Goal: Transaction & Acquisition: Download file/media

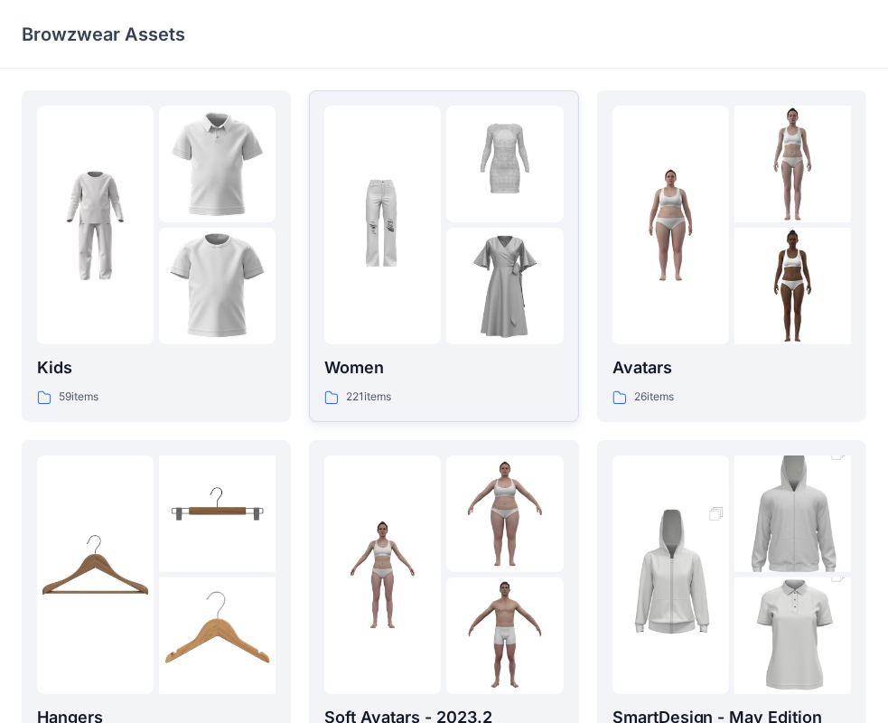
click at [453, 344] on div "Women 221 items" at bounding box center [443, 256] width 238 height 301
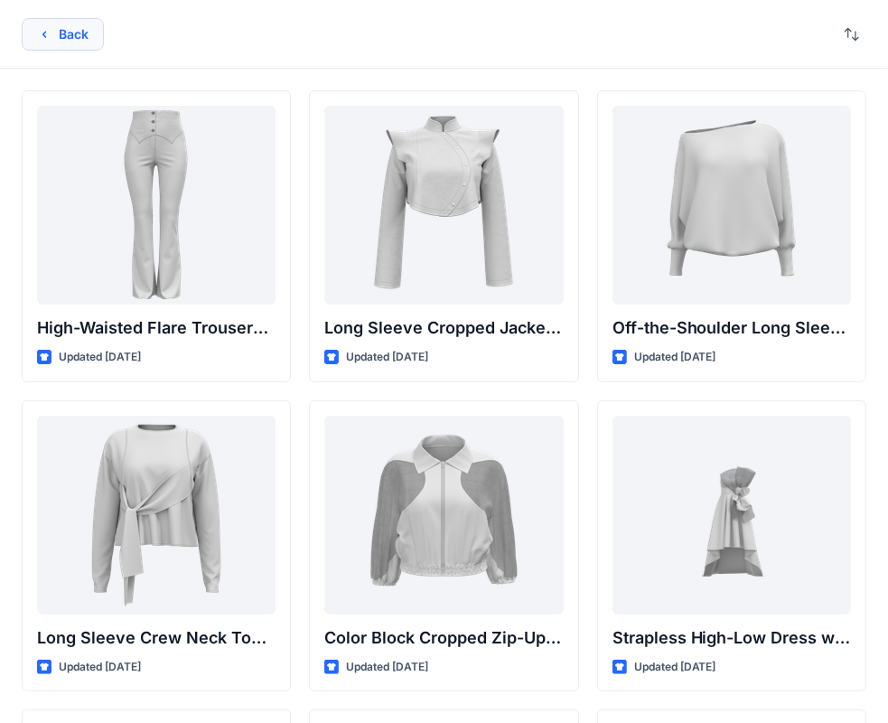
click at [40, 23] on button "Back" at bounding box center [63, 34] width 82 height 33
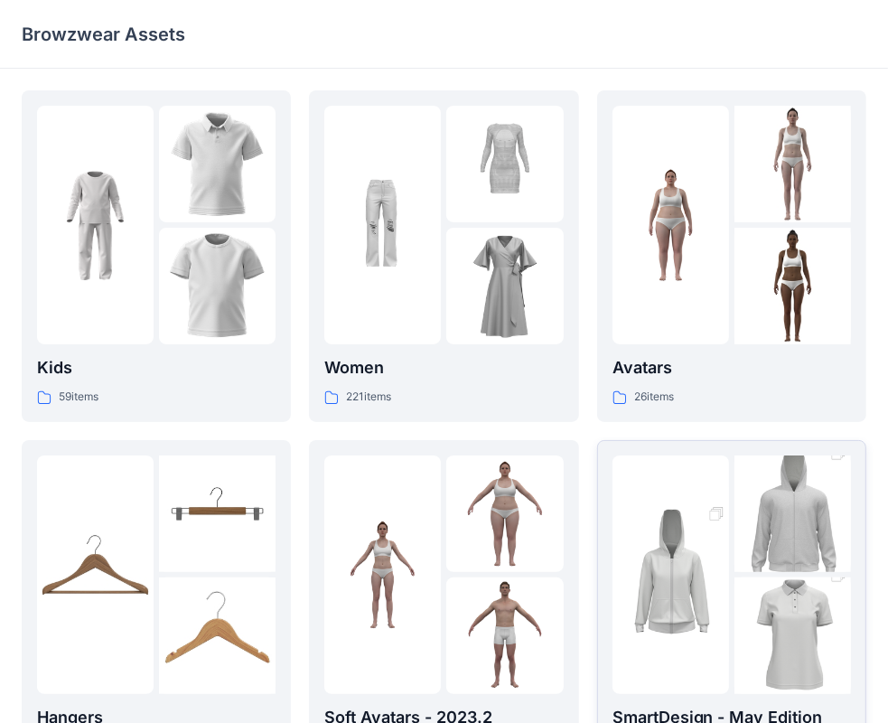
click at [730, 526] on div at bounding box center [731, 574] width 238 height 238
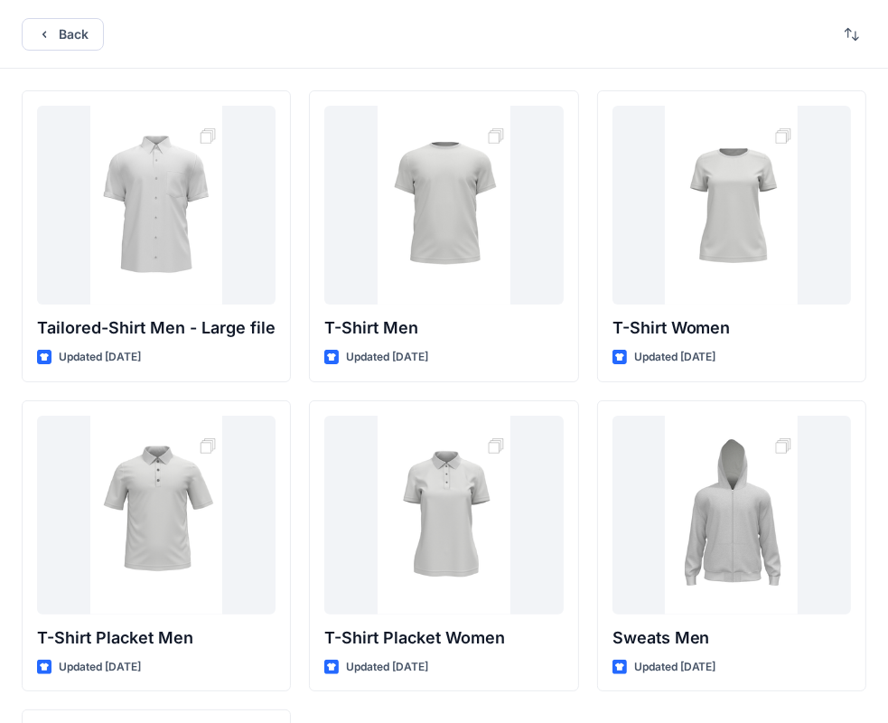
click at [90, 11] on div "Back" at bounding box center [444, 34] width 888 height 69
click at [93, 22] on button "Back" at bounding box center [63, 34] width 82 height 33
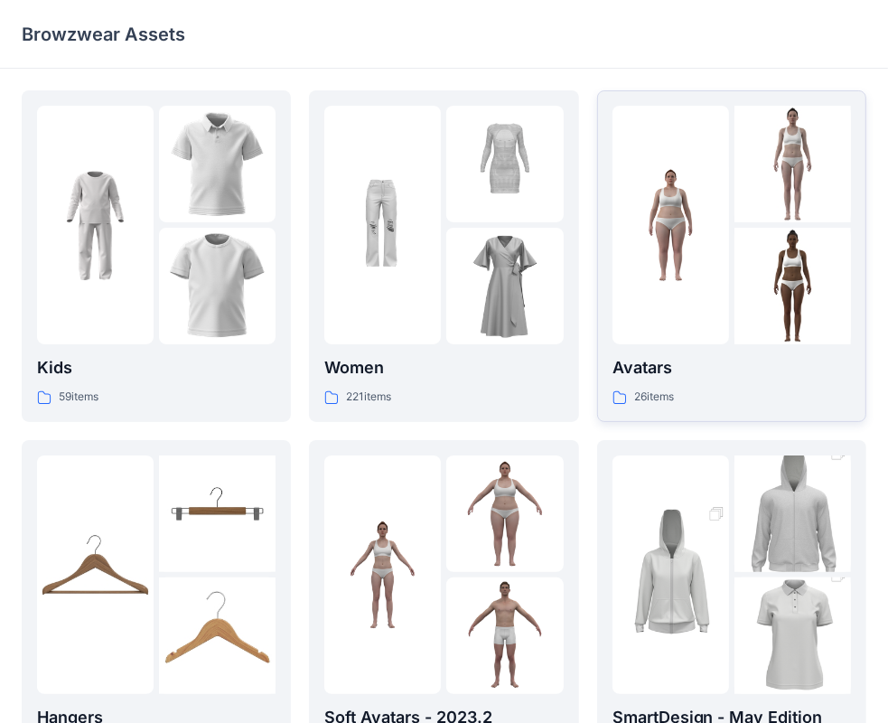
click at [770, 410] on link "Avatars 26 items" at bounding box center [731, 255] width 269 height 331
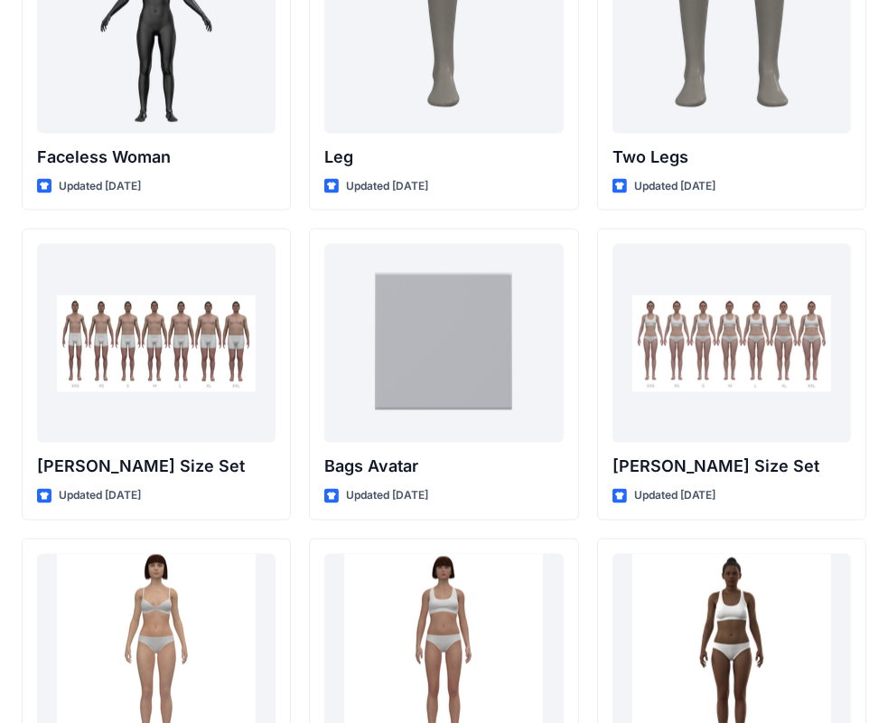
scroll to position [1756, 0]
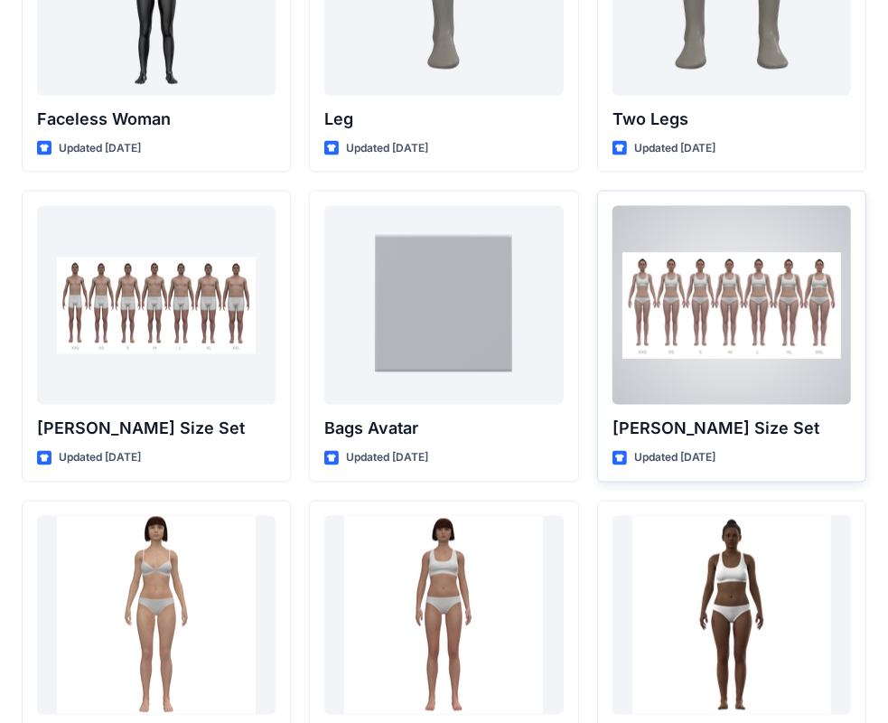
click at [773, 441] on div "[PERSON_NAME] Size Set Updated [DATE]" at bounding box center [731, 337] width 269 height 292
click at [789, 219] on div at bounding box center [731, 305] width 238 height 199
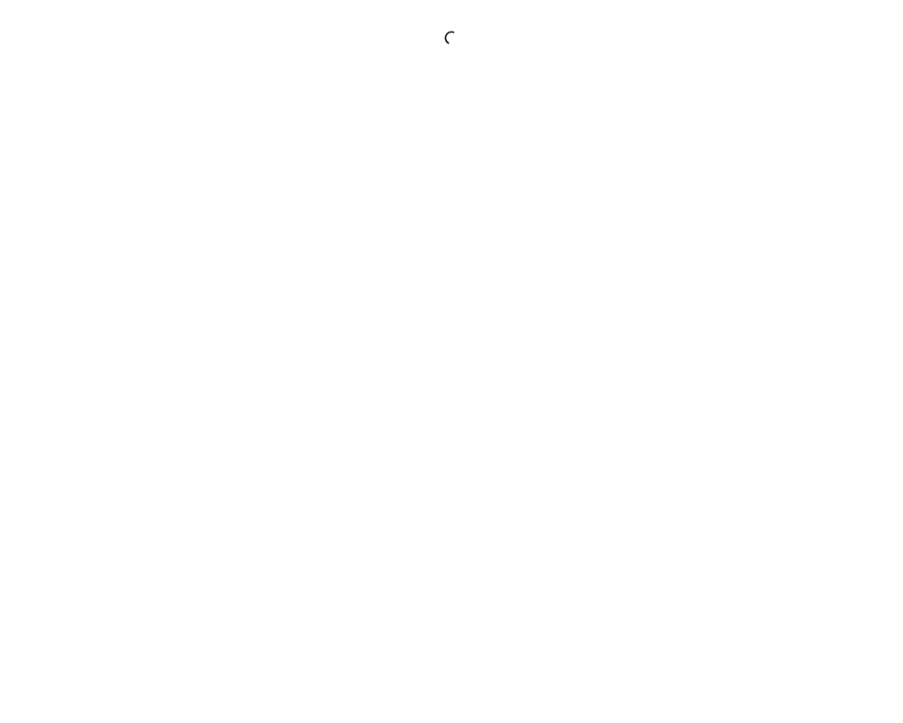
click at [789, 219] on div at bounding box center [451, 361] width 903 height 723
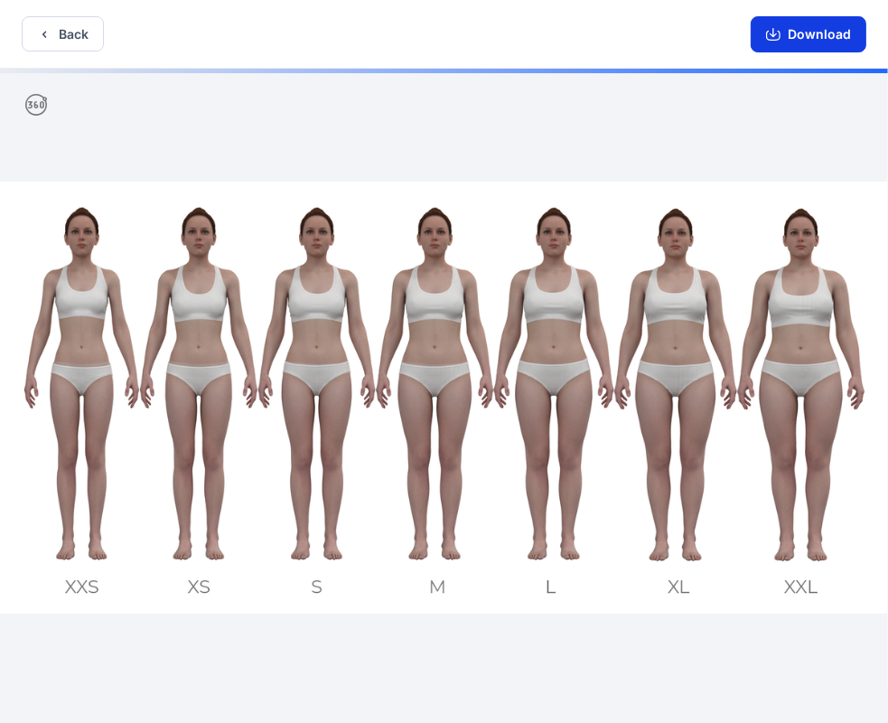
click at [798, 40] on button "Download" at bounding box center [809, 34] width 116 height 36
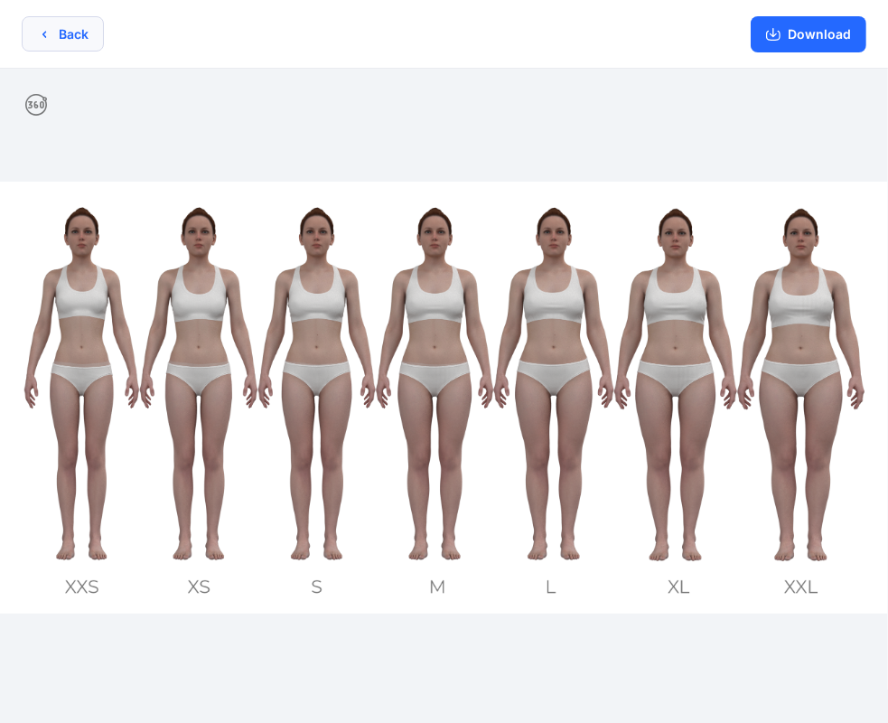
click at [82, 33] on button "Back" at bounding box center [63, 33] width 82 height 35
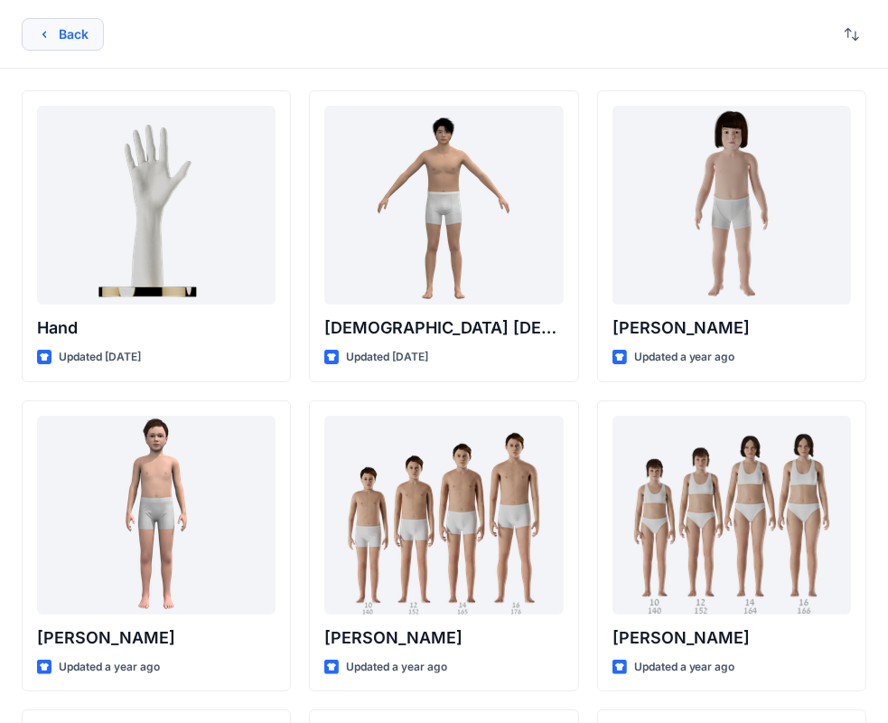
click at [84, 40] on button "Back" at bounding box center [63, 34] width 82 height 33
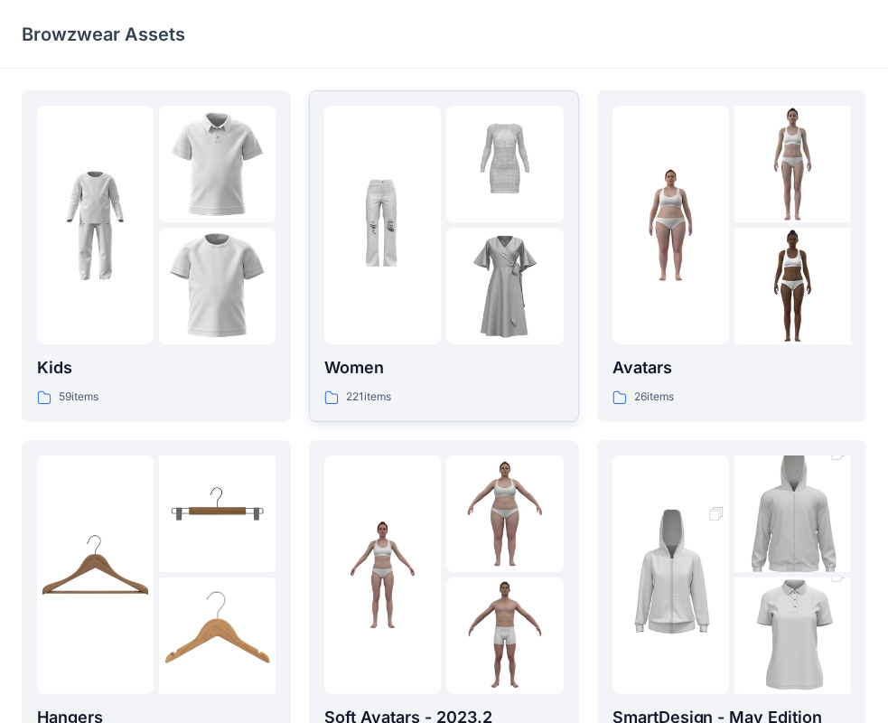
click at [355, 228] on img at bounding box center [382, 225] width 117 height 117
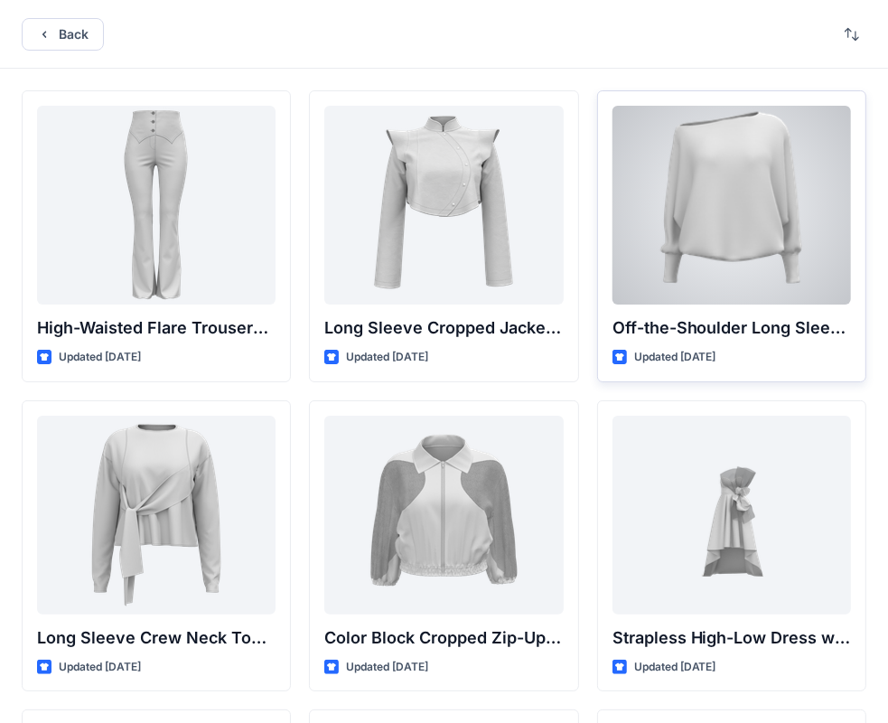
click at [730, 242] on div at bounding box center [731, 205] width 238 height 199
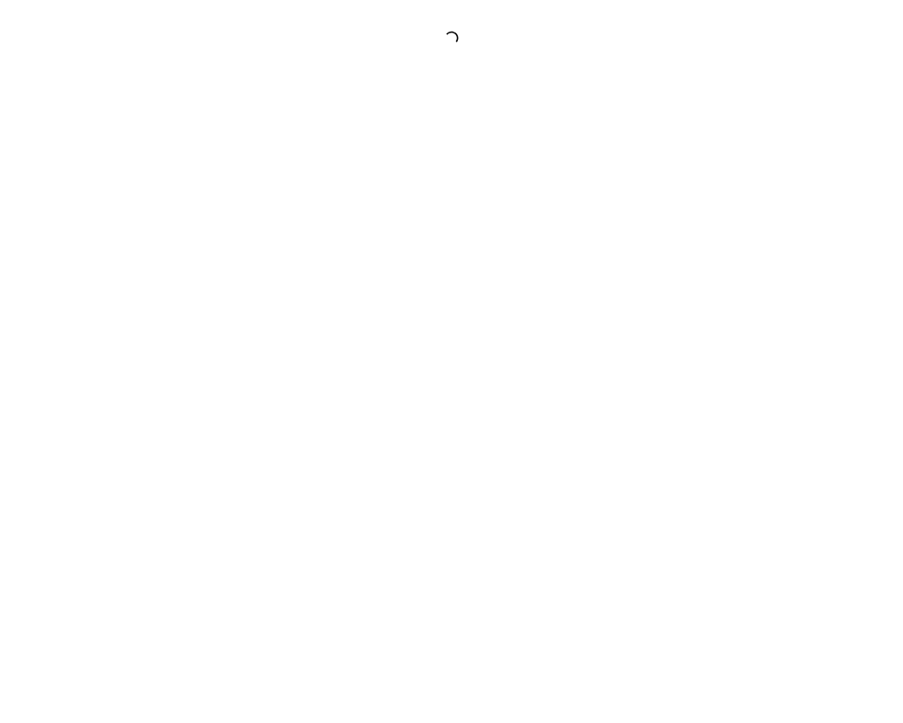
click at [730, 242] on div at bounding box center [451, 361] width 903 height 723
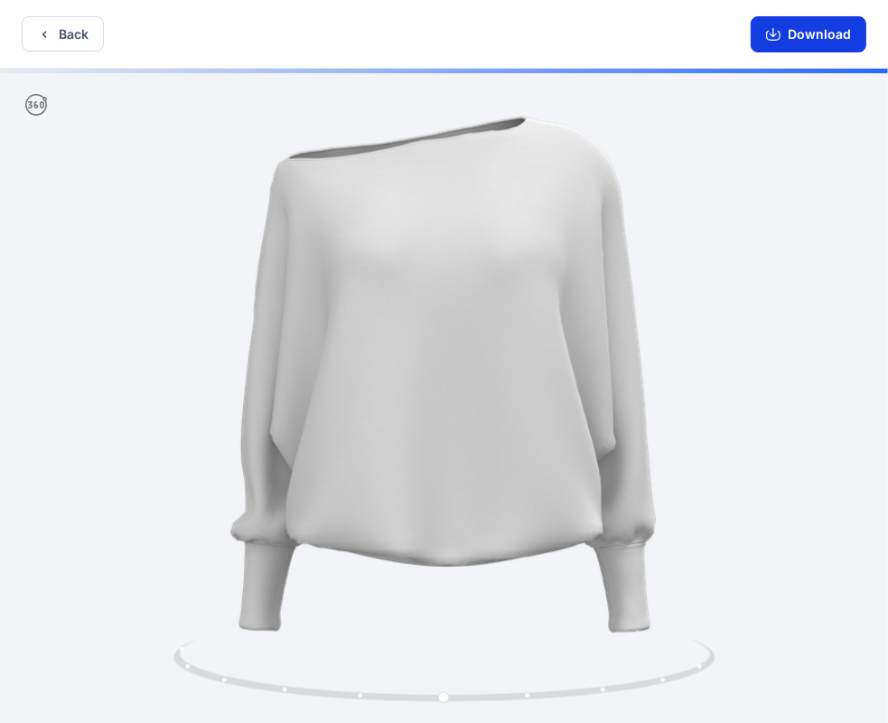
click at [780, 36] on icon "button" at bounding box center [773, 34] width 14 height 14
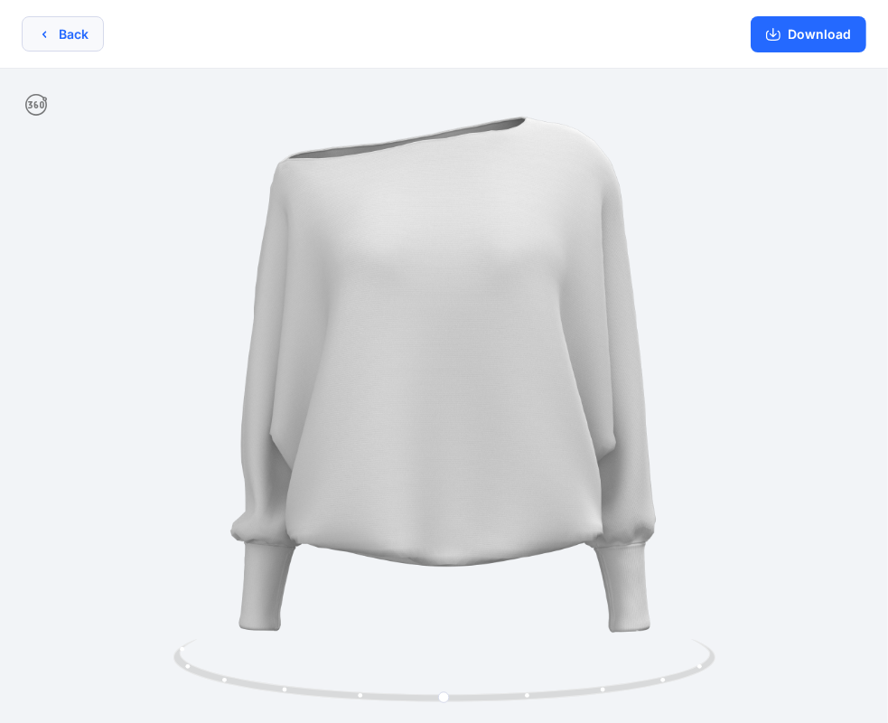
click at [54, 39] on button "Back" at bounding box center [63, 33] width 82 height 35
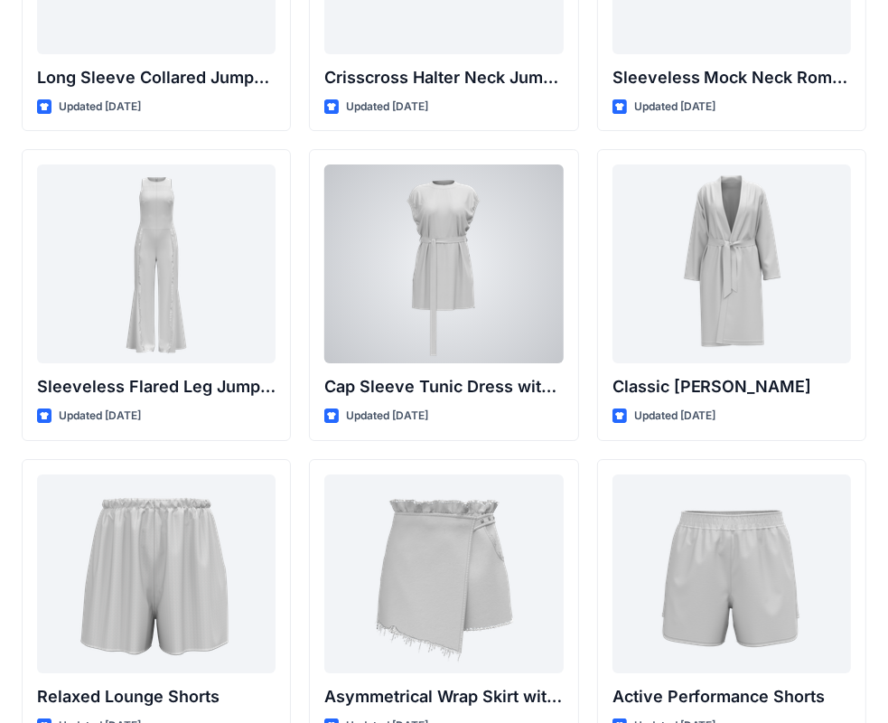
scroll to position [4228, 0]
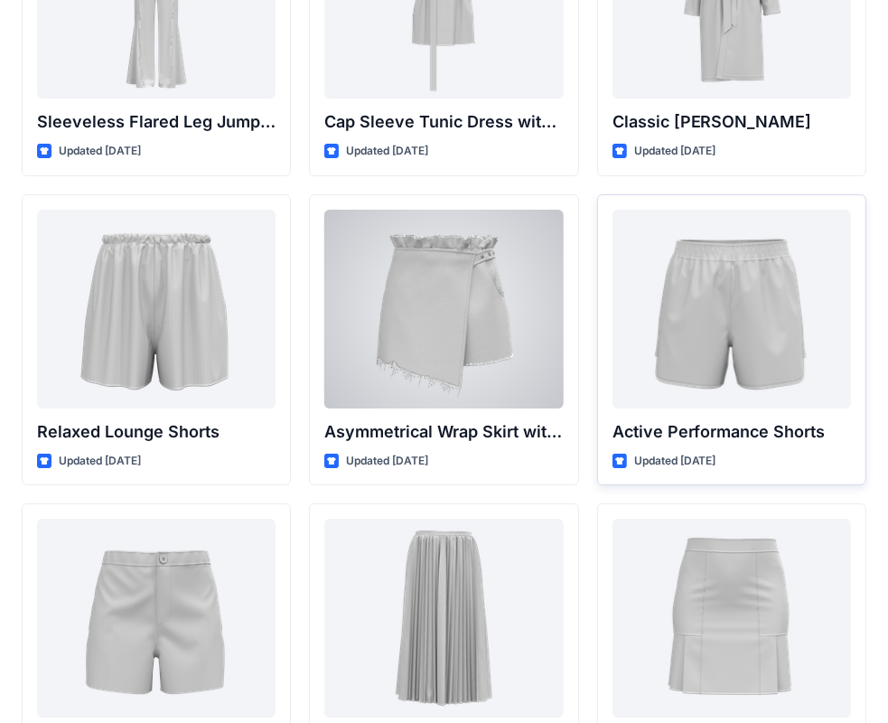
click at [704, 329] on div at bounding box center [731, 309] width 238 height 199
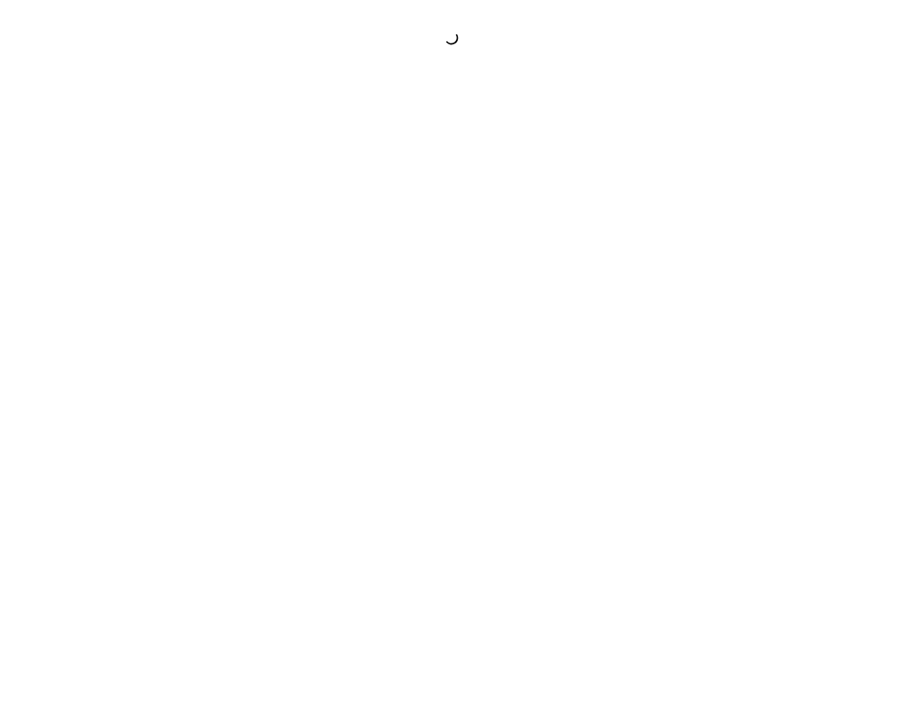
click at [704, 329] on div at bounding box center [451, 361] width 903 height 723
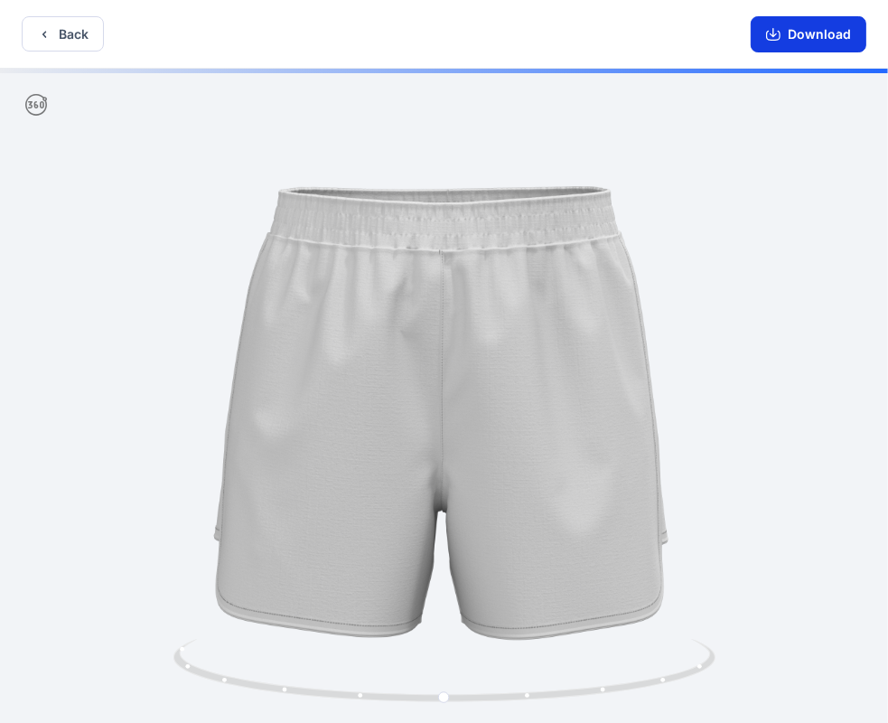
click at [805, 45] on button "Download" at bounding box center [809, 34] width 116 height 36
